Goal: Information Seeking & Learning: Stay updated

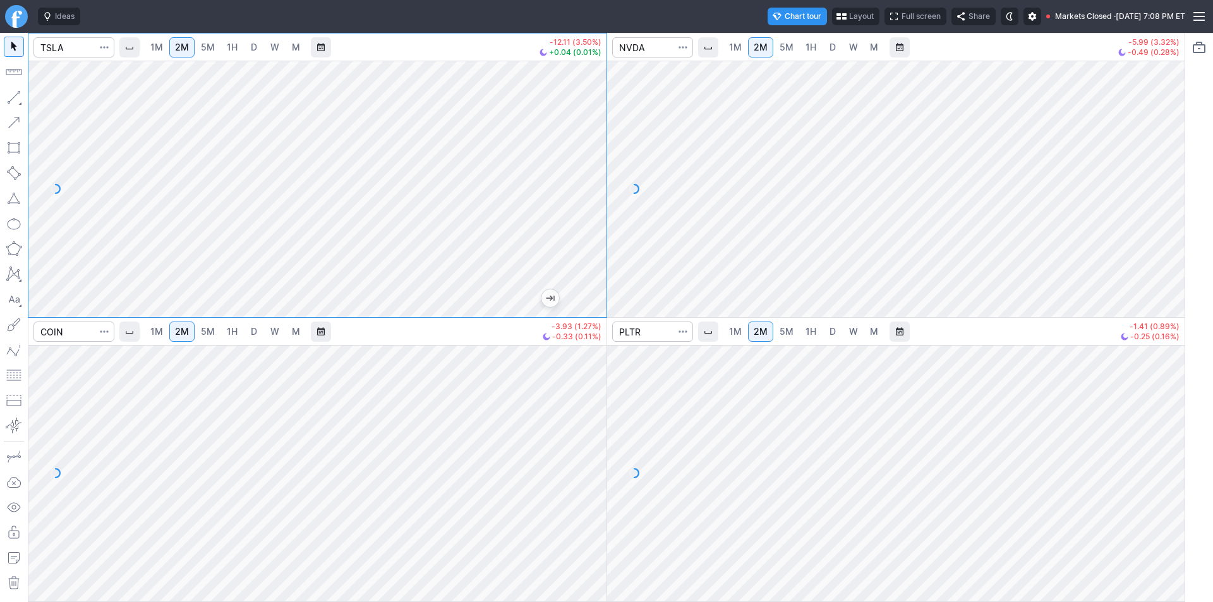
drag, startPoint x: 594, startPoint y: 178, endPoint x: 588, endPoint y: 147, distance: 32.1
click at [592, 147] on div at bounding box center [593, 185] width 27 height 225
click at [215, 47] on link "5M" at bounding box center [207, 47] width 25 height 20
drag, startPoint x: 589, startPoint y: 213, endPoint x: 594, endPoint y: 151, distance: 62.7
click at [594, 151] on div at bounding box center [593, 185] width 27 height 225
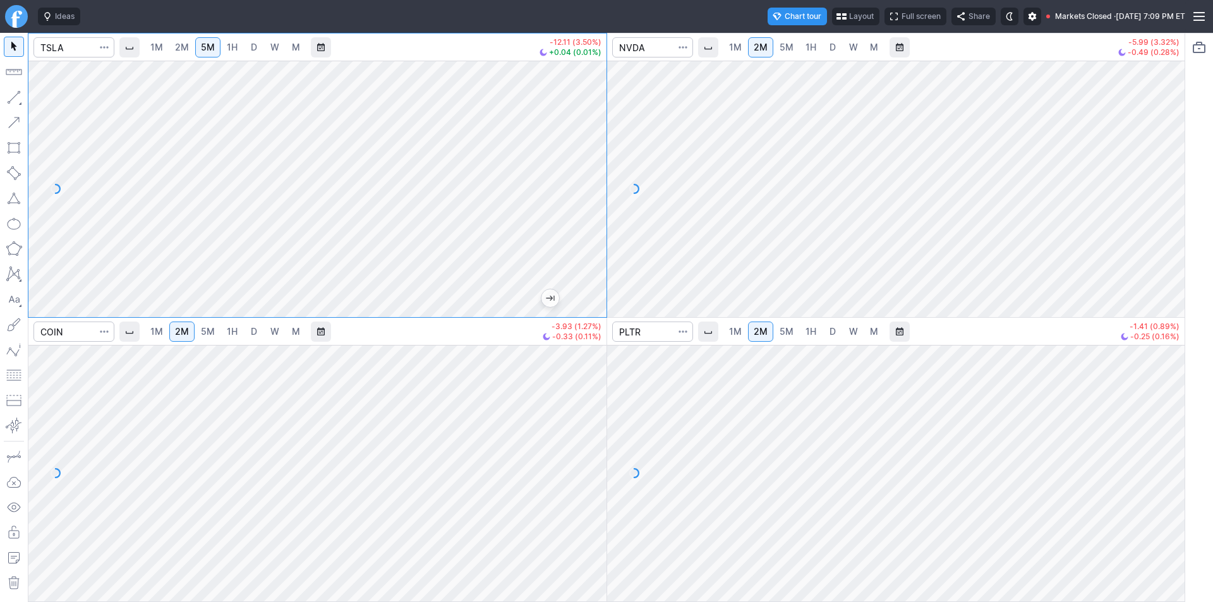
drag, startPoint x: 594, startPoint y: 240, endPoint x: 586, endPoint y: 239, distance: 7.7
click at [592, 241] on div at bounding box center [593, 185] width 27 height 225
click at [184, 45] on span "2M" at bounding box center [182, 47] width 14 height 11
drag, startPoint x: 592, startPoint y: 215, endPoint x: 591, endPoint y: 188, distance: 26.5
click at [591, 188] on div at bounding box center [593, 185] width 27 height 225
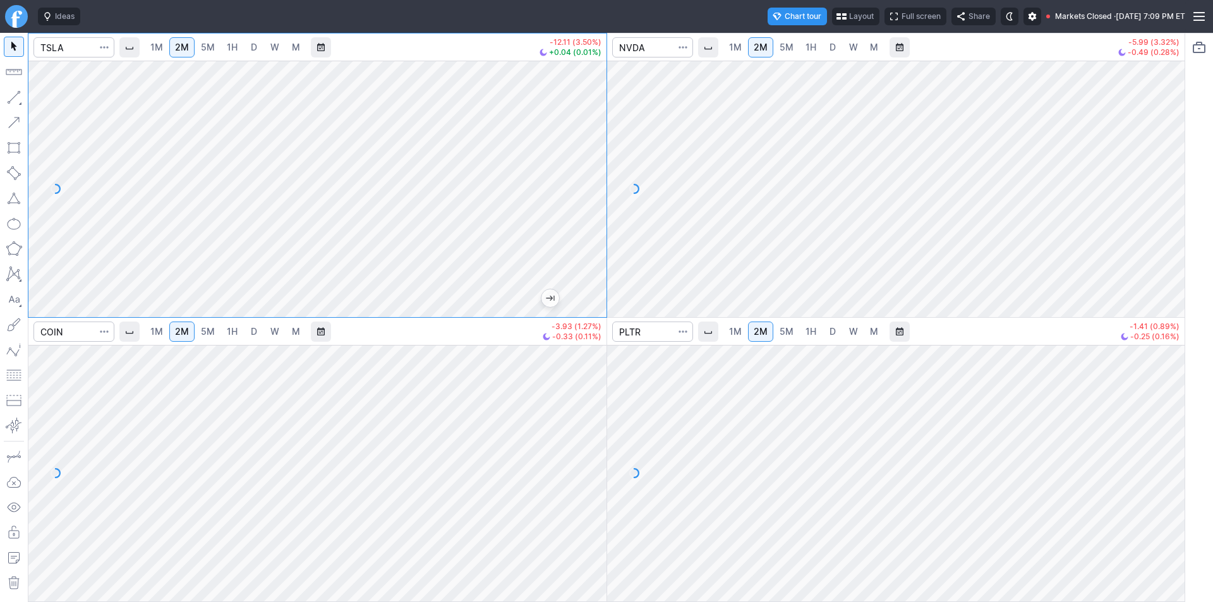
drag, startPoint x: 597, startPoint y: 228, endPoint x: 596, endPoint y: 199, distance: 29.1
click at [601, 198] on div at bounding box center [593, 185] width 27 height 225
click at [587, 145] on div at bounding box center [593, 185] width 27 height 225
drag, startPoint x: 596, startPoint y: 208, endPoint x: 582, endPoint y: 222, distance: 20.1
click at [582, 222] on div at bounding box center [593, 185] width 27 height 225
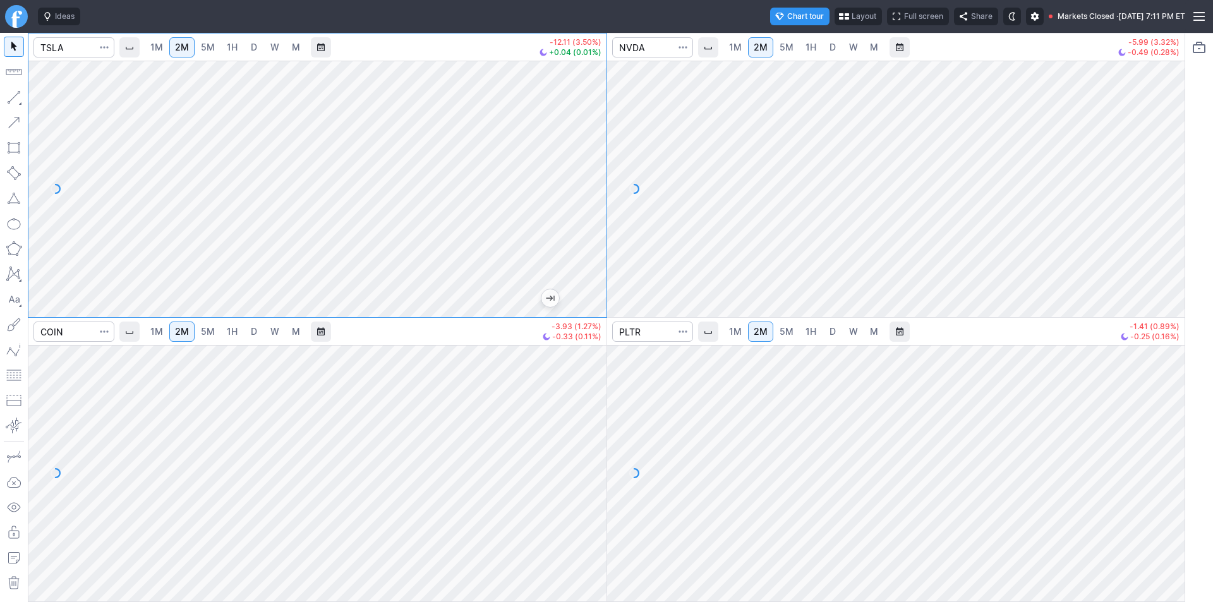
drag, startPoint x: 592, startPoint y: 237, endPoint x: 589, endPoint y: 162, distance: 75.2
click at [589, 162] on div at bounding box center [593, 185] width 27 height 225
click at [595, 166] on div at bounding box center [593, 185] width 27 height 225
click at [594, 179] on div at bounding box center [593, 185] width 27 height 225
click at [592, 476] on div at bounding box center [593, 469] width 27 height 225
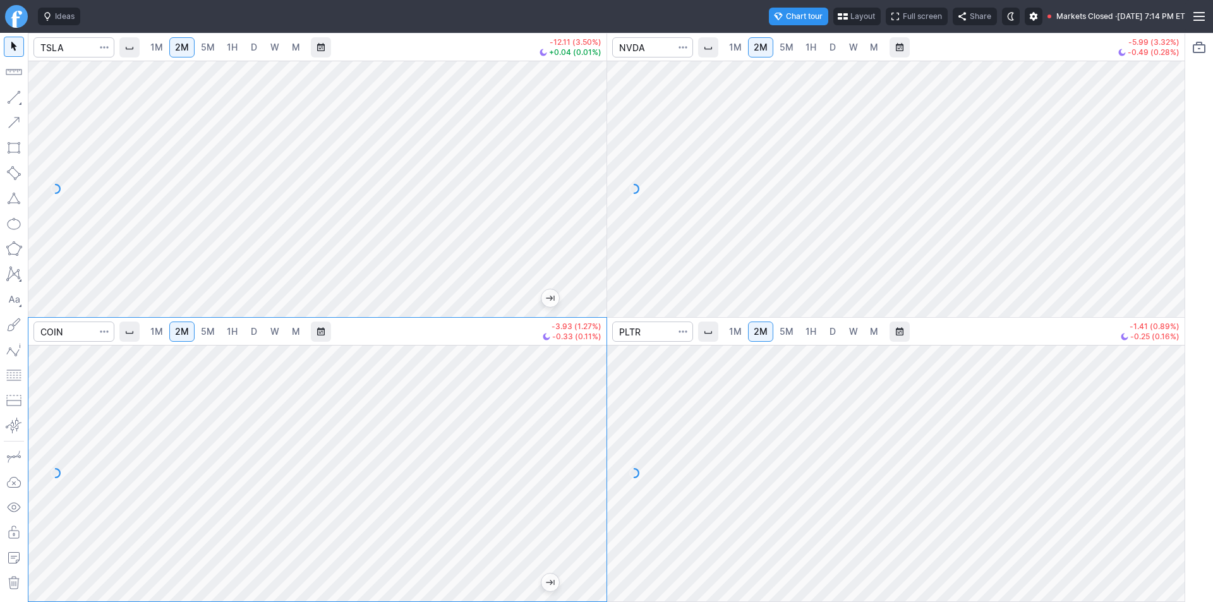
drag, startPoint x: 586, startPoint y: 498, endPoint x: 584, endPoint y: 476, distance: 22.2
click at [584, 476] on div at bounding box center [593, 469] width 27 height 225
click at [201, 327] on span "5M" at bounding box center [208, 331] width 14 height 11
drag, startPoint x: 591, startPoint y: 525, endPoint x: 584, endPoint y: 500, distance: 26.7
click at [589, 500] on div at bounding box center [593, 469] width 27 height 225
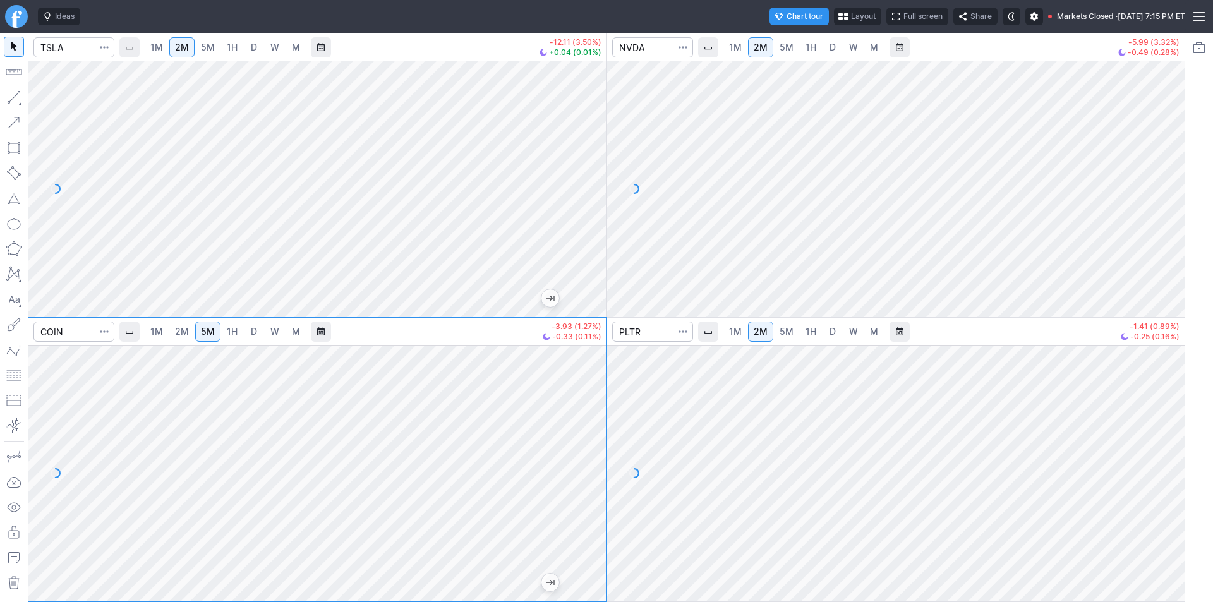
click at [182, 332] on span "2M" at bounding box center [182, 331] width 14 height 11
click at [210, 333] on span "5M" at bounding box center [208, 331] width 14 height 11
drag, startPoint x: 594, startPoint y: 547, endPoint x: 584, endPoint y: 487, distance: 60.8
click at [584, 487] on div at bounding box center [593, 469] width 27 height 225
click at [181, 334] on span "2M" at bounding box center [182, 331] width 14 height 11
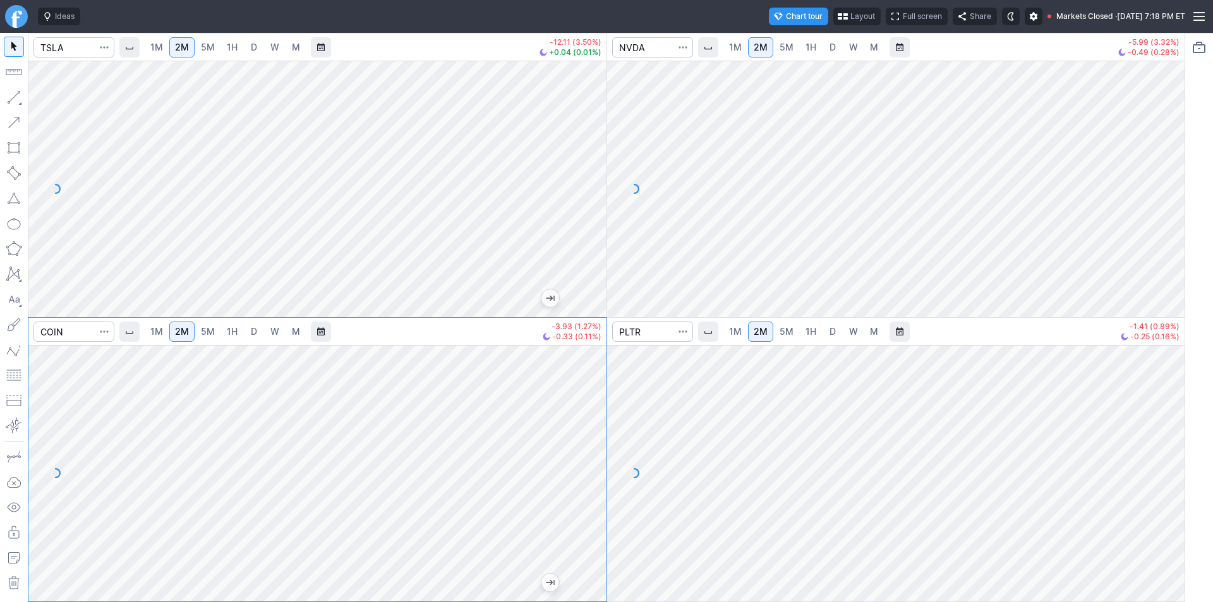
drag, startPoint x: 591, startPoint y: 515, endPoint x: 585, endPoint y: 519, distance: 6.8
click at [591, 520] on div at bounding box center [593, 469] width 27 height 225
click at [210, 332] on span "5M" at bounding box center [208, 331] width 14 height 11
drag, startPoint x: 602, startPoint y: 497, endPoint x: 579, endPoint y: 476, distance: 31.3
click at [603, 470] on div at bounding box center [593, 469] width 27 height 225
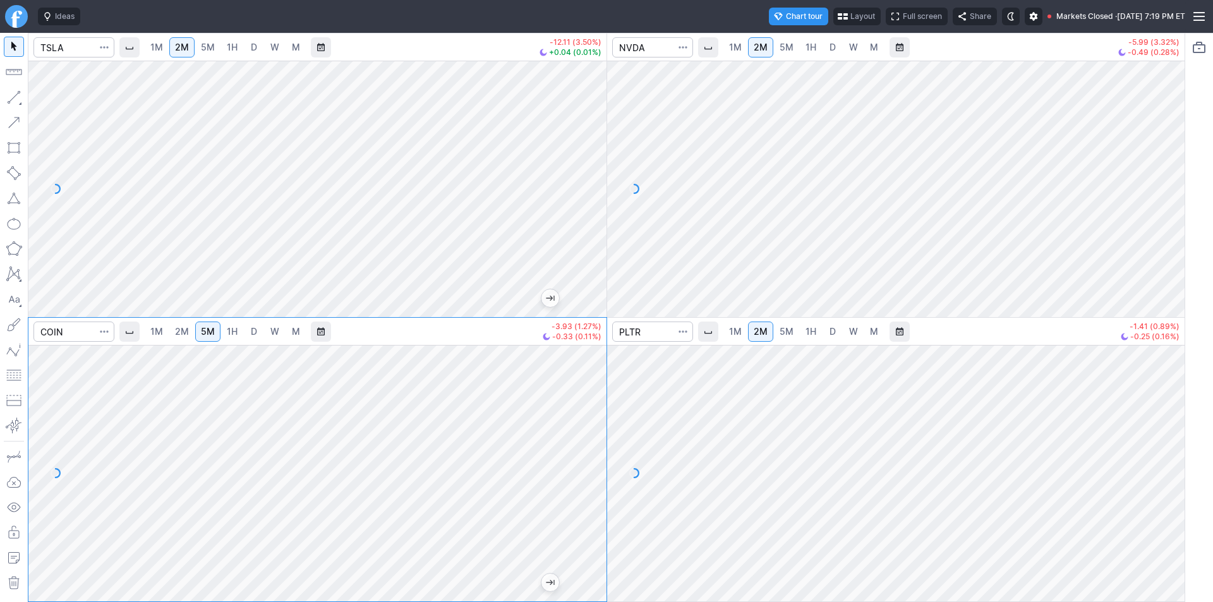
click at [185, 336] on span "2M" at bounding box center [182, 331] width 14 height 11
drag, startPoint x: 586, startPoint y: 451, endPoint x: 583, endPoint y: 464, distance: 13.0
click at [585, 463] on div at bounding box center [593, 469] width 27 height 225
drag, startPoint x: 591, startPoint y: 450, endPoint x: 589, endPoint y: 499, distance: 48.7
click at [600, 500] on div at bounding box center [593, 469] width 27 height 225
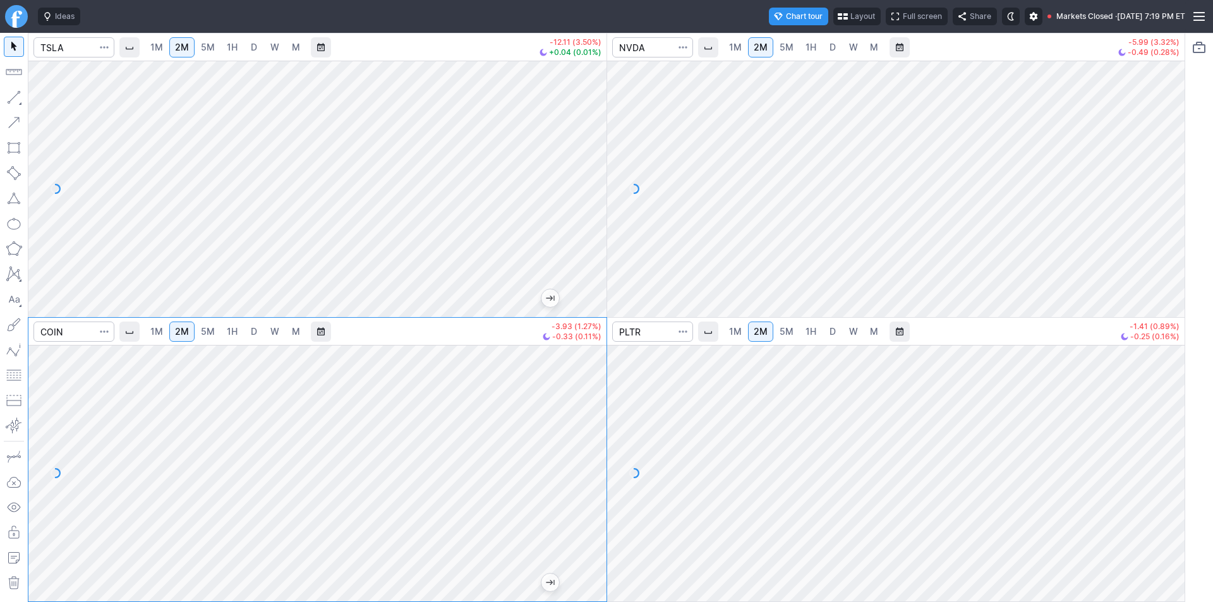
click at [205, 338] on link "5M" at bounding box center [207, 331] width 25 height 20
drag, startPoint x: 597, startPoint y: 476, endPoint x: 596, endPoint y: 453, distance: 22.8
click at [596, 453] on div at bounding box center [593, 469] width 27 height 225
drag, startPoint x: 595, startPoint y: 493, endPoint x: 596, endPoint y: 476, distance: 16.5
click at [596, 476] on div at bounding box center [593, 469] width 27 height 225
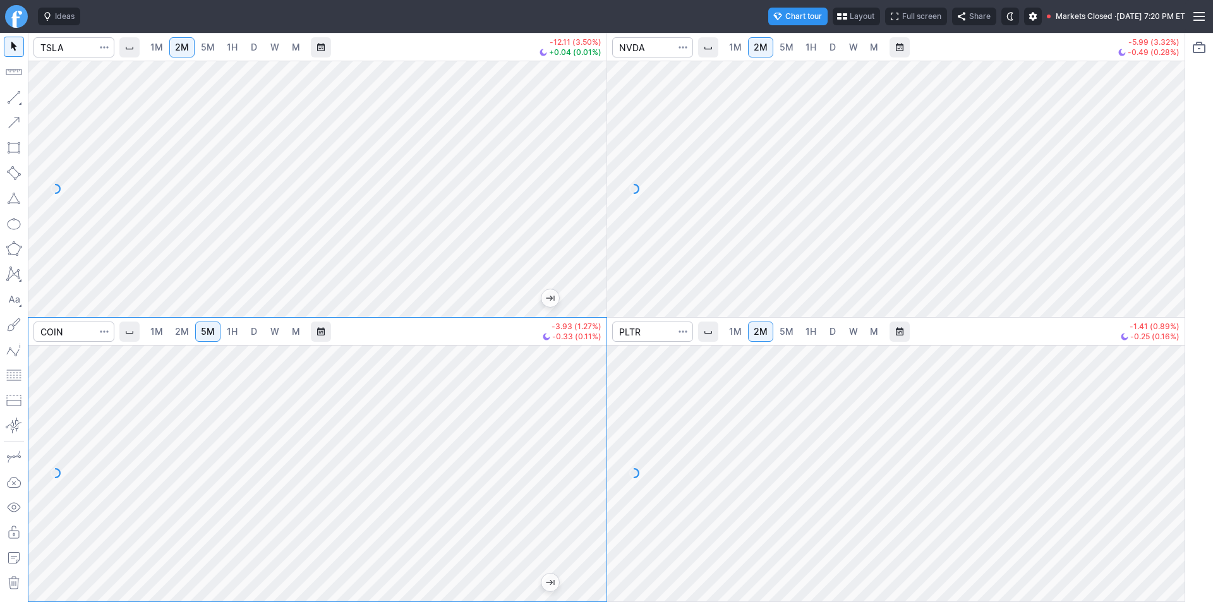
click at [183, 330] on span "2M" at bounding box center [182, 331] width 14 height 11
drag, startPoint x: 589, startPoint y: 471, endPoint x: 597, endPoint y: 434, distance: 38.0
click at [597, 434] on div at bounding box center [593, 469] width 27 height 225
click at [591, 436] on div at bounding box center [593, 469] width 27 height 225
click at [205, 330] on span "5M" at bounding box center [208, 331] width 14 height 11
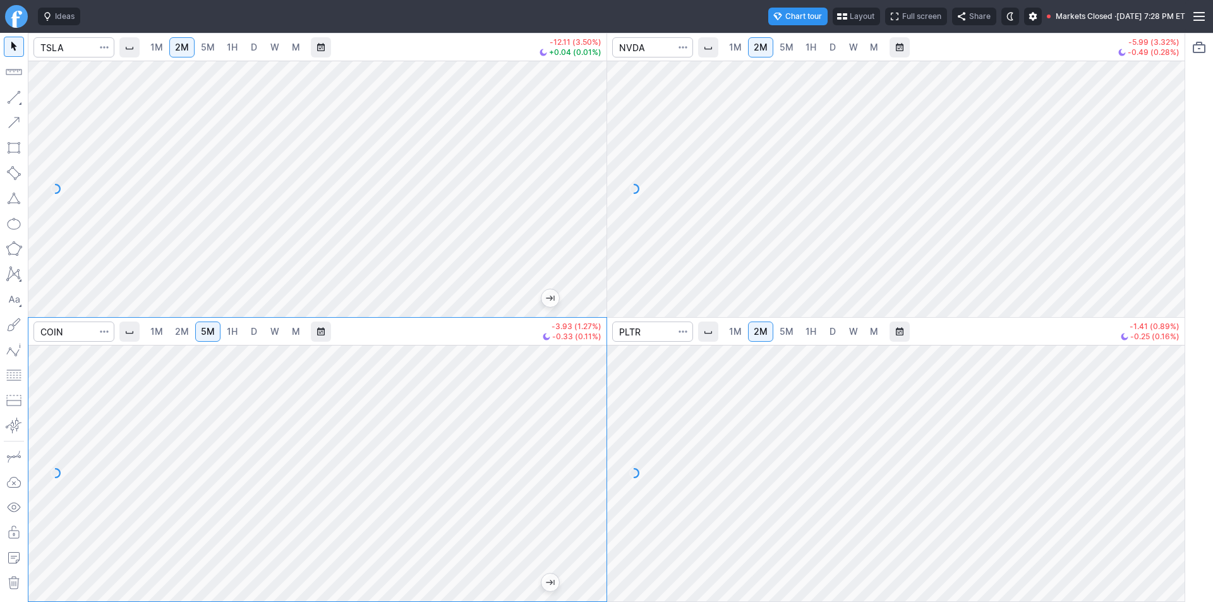
drag, startPoint x: 596, startPoint y: 515, endPoint x: 592, endPoint y: 488, distance: 28.1
click at [592, 488] on div at bounding box center [593, 469] width 27 height 225
click at [597, 479] on div at bounding box center [593, 469] width 27 height 225
click at [583, 478] on div at bounding box center [593, 469] width 27 height 225
drag, startPoint x: 593, startPoint y: 457, endPoint x: 585, endPoint y: 455, distance: 8.4
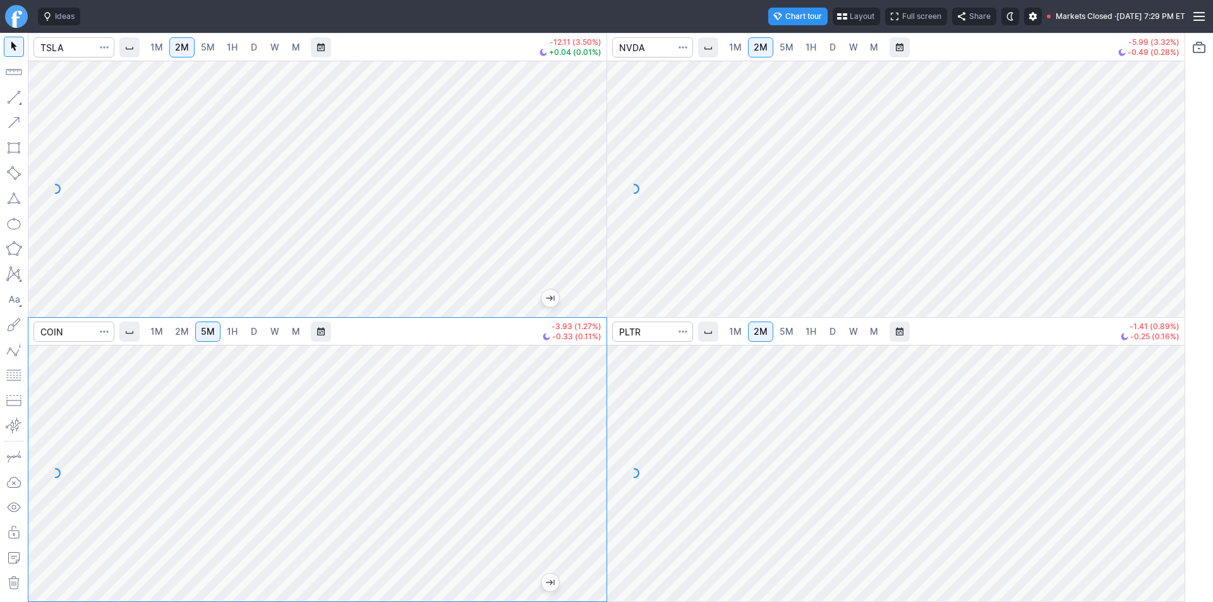
click at [592, 459] on div at bounding box center [593, 469] width 27 height 225
drag, startPoint x: 600, startPoint y: 441, endPoint x: 593, endPoint y: 455, distance: 15.0
click at [597, 455] on div at bounding box center [593, 469] width 27 height 225
click at [177, 329] on span "2M" at bounding box center [182, 331] width 14 height 11
drag, startPoint x: 591, startPoint y: 532, endPoint x: 585, endPoint y: 501, distance: 31.4
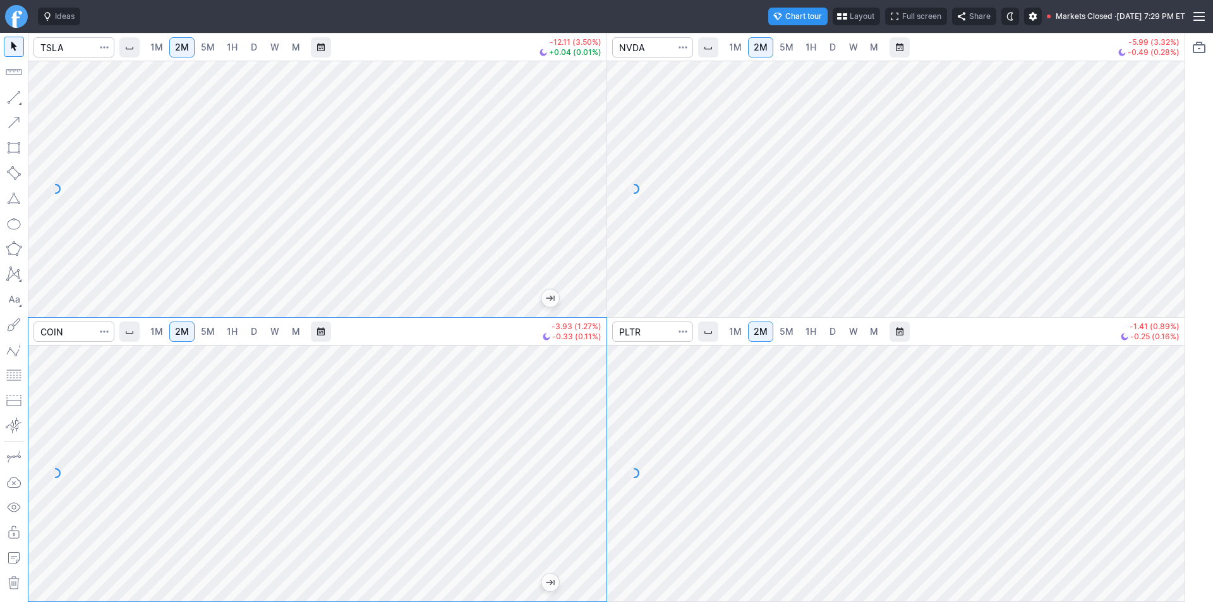
click at [594, 504] on div at bounding box center [593, 469] width 27 height 225
drag, startPoint x: 597, startPoint y: 501, endPoint x: 599, endPoint y: 469, distance: 31.6
click at [599, 469] on div at bounding box center [593, 469] width 27 height 225
click at [212, 337] on span "5M" at bounding box center [208, 331] width 14 height 13
click at [596, 497] on div at bounding box center [593, 469] width 27 height 225
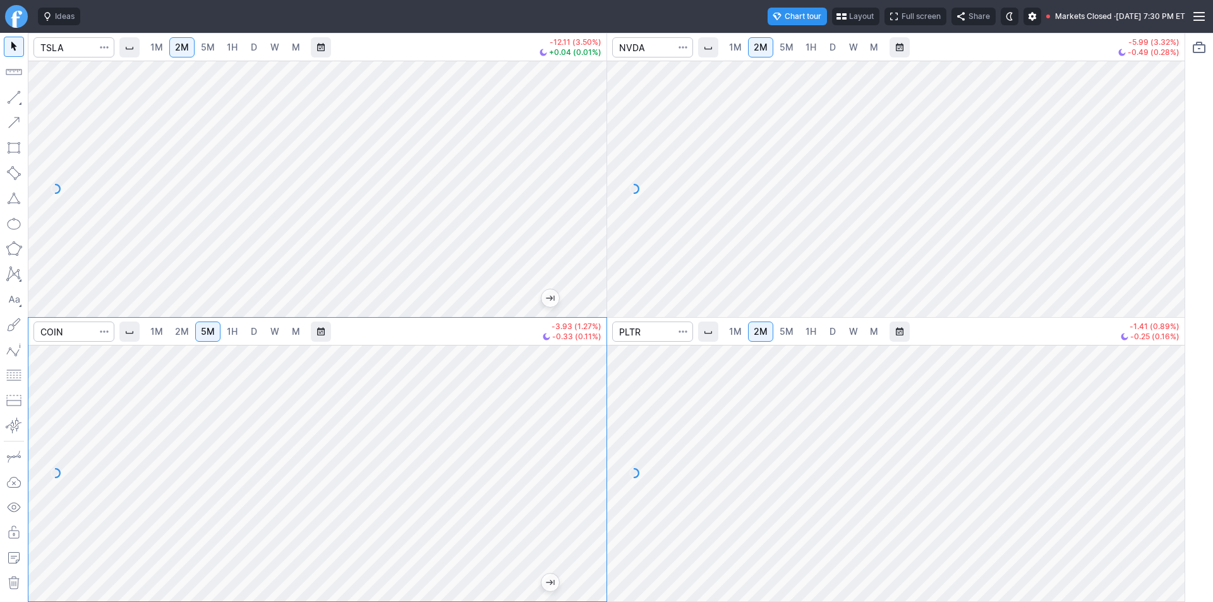
click at [596, 495] on div at bounding box center [593, 469] width 27 height 225
drag, startPoint x: 594, startPoint y: 503, endPoint x: 594, endPoint y: 479, distance: 23.4
click at [594, 479] on div at bounding box center [593, 469] width 27 height 225
click at [596, 543] on div at bounding box center [593, 469] width 27 height 225
drag, startPoint x: 589, startPoint y: 474, endPoint x: 583, endPoint y: 500, distance: 26.7
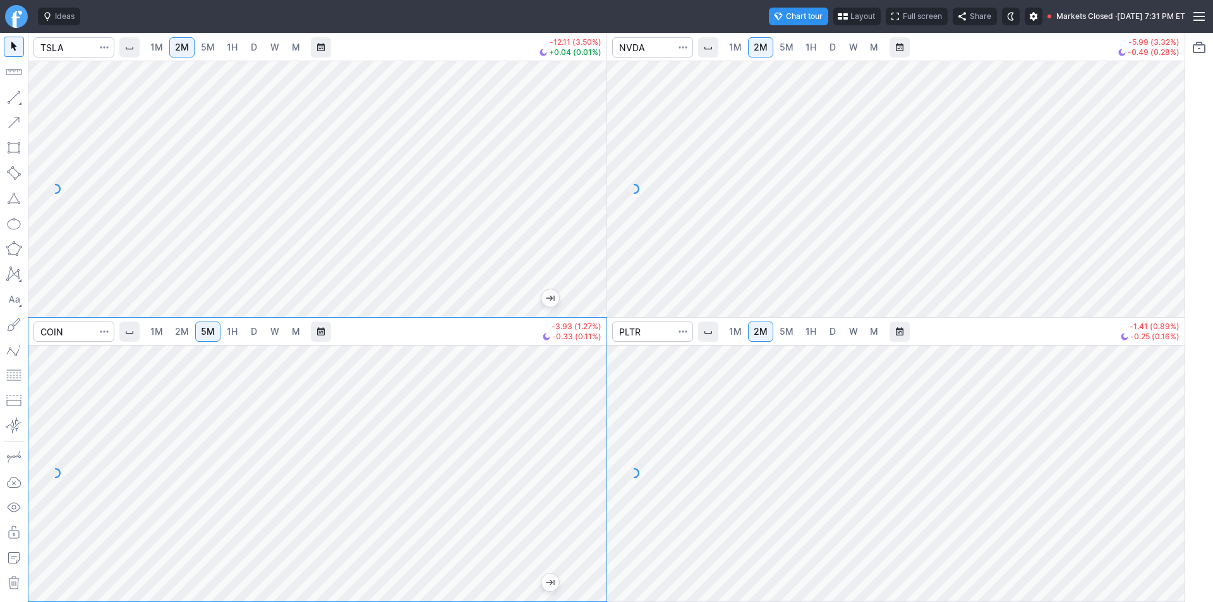
click at [587, 500] on div at bounding box center [593, 469] width 27 height 225
click at [589, 491] on div at bounding box center [593, 469] width 27 height 225
drag, startPoint x: 594, startPoint y: 483, endPoint x: 599, endPoint y: 443, distance: 40.7
click at [599, 443] on div at bounding box center [593, 469] width 27 height 225
drag, startPoint x: 589, startPoint y: 458, endPoint x: 584, endPoint y: 395, distance: 62.7
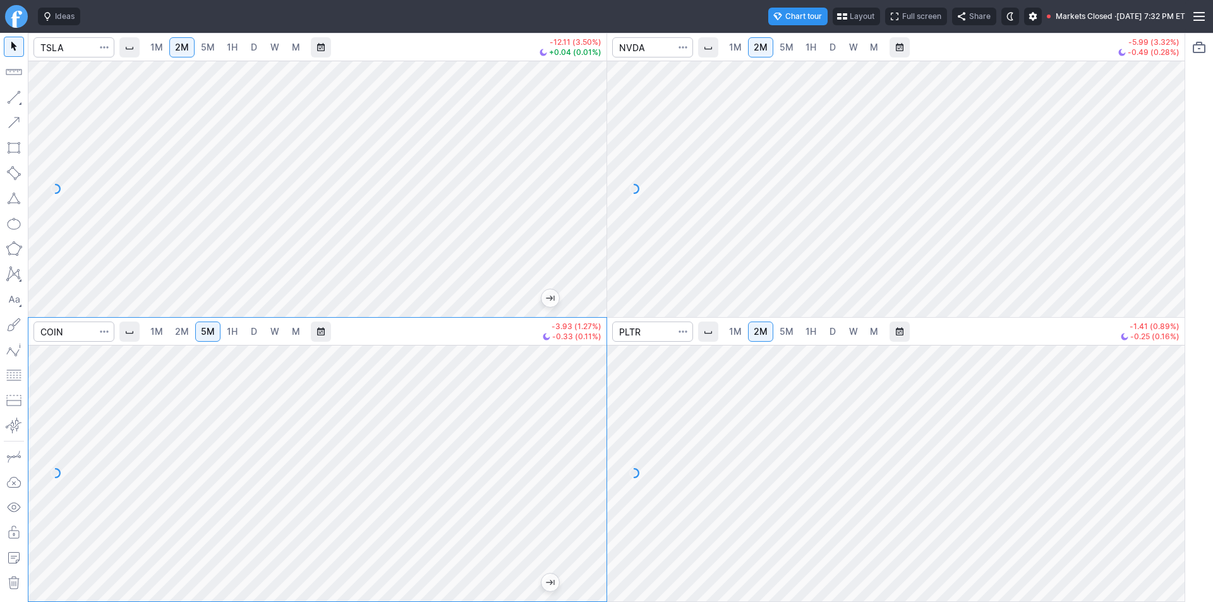
click at [584, 395] on div at bounding box center [593, 469] width 27 height 225
drag, startPoint x: 592, startPoint y: 414, endPoint x: 583, endPoint y: 426, distance: 15.4
click at [588, 424] on div at bounding box center [593, 469] width 27 height 225
drag, startPoint x: 594, startPoint y: 437, endPoint x: 580, endPoint y: 446, distance: 15.9
click at [589, 442] on div at bounding box center [593, 469] width 27 height 225
